Goal: Browse casually

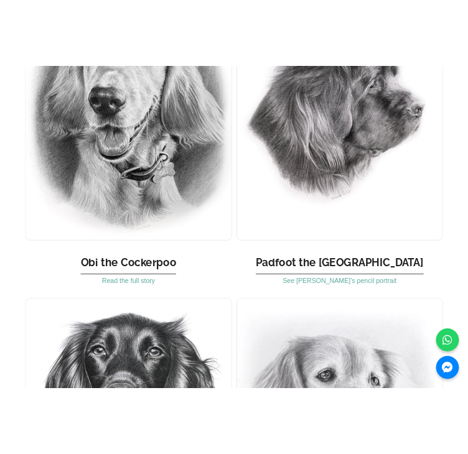
scroll to position [913, 0]
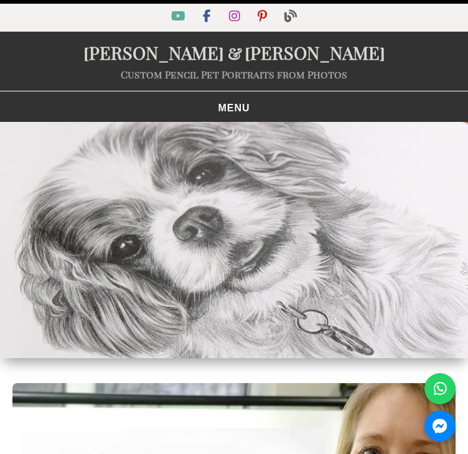
scroll to position [0, 0]
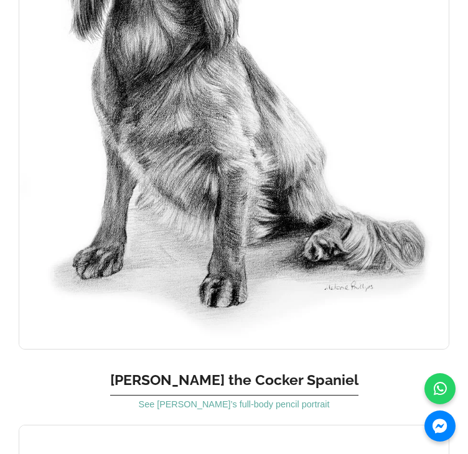
scroll to position [2506, 0]
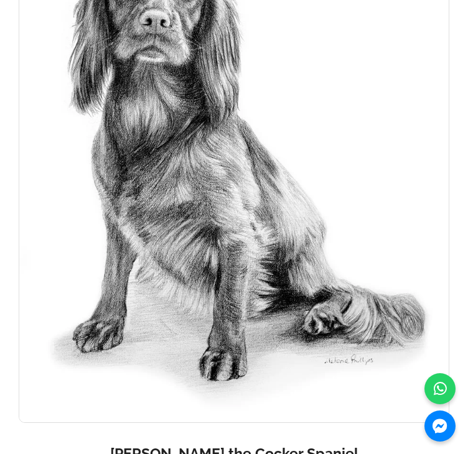
click at [274, 279] on img at bounding box center [234, 161] width 431 height 525
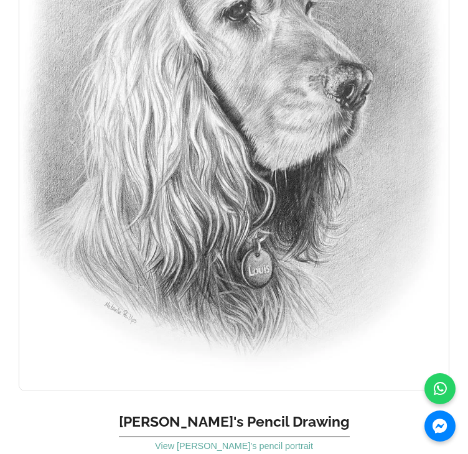
scroll to position [6889, 0]
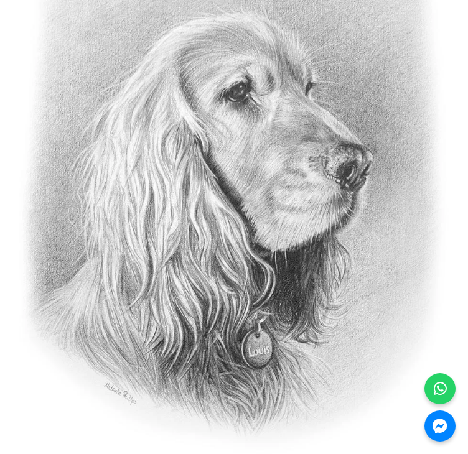
click at [159, 164] on img at bounding box center [234, 210] width 431 height 525
